Goal: Navigation & Orientation: Find specific page/section

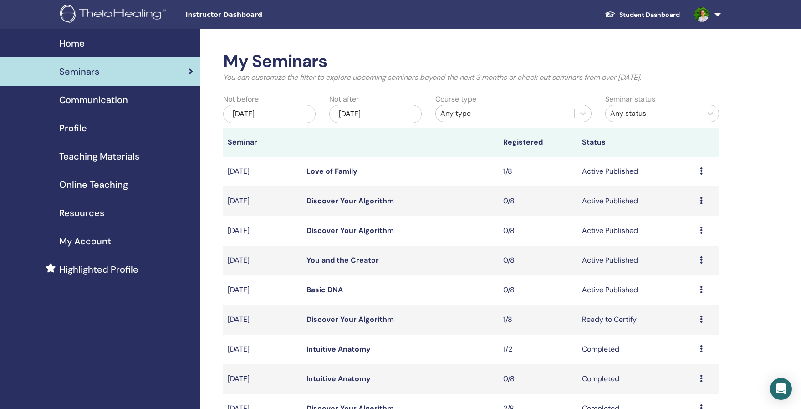
click at [82, 47] on span "Home" at bounding box center [72, 43] width 26 height 14
click at [81, 42] on span "Home" at bounding box center [72, 43] width 26 height 14
